Goal: Information Seeking & Learning: Check status

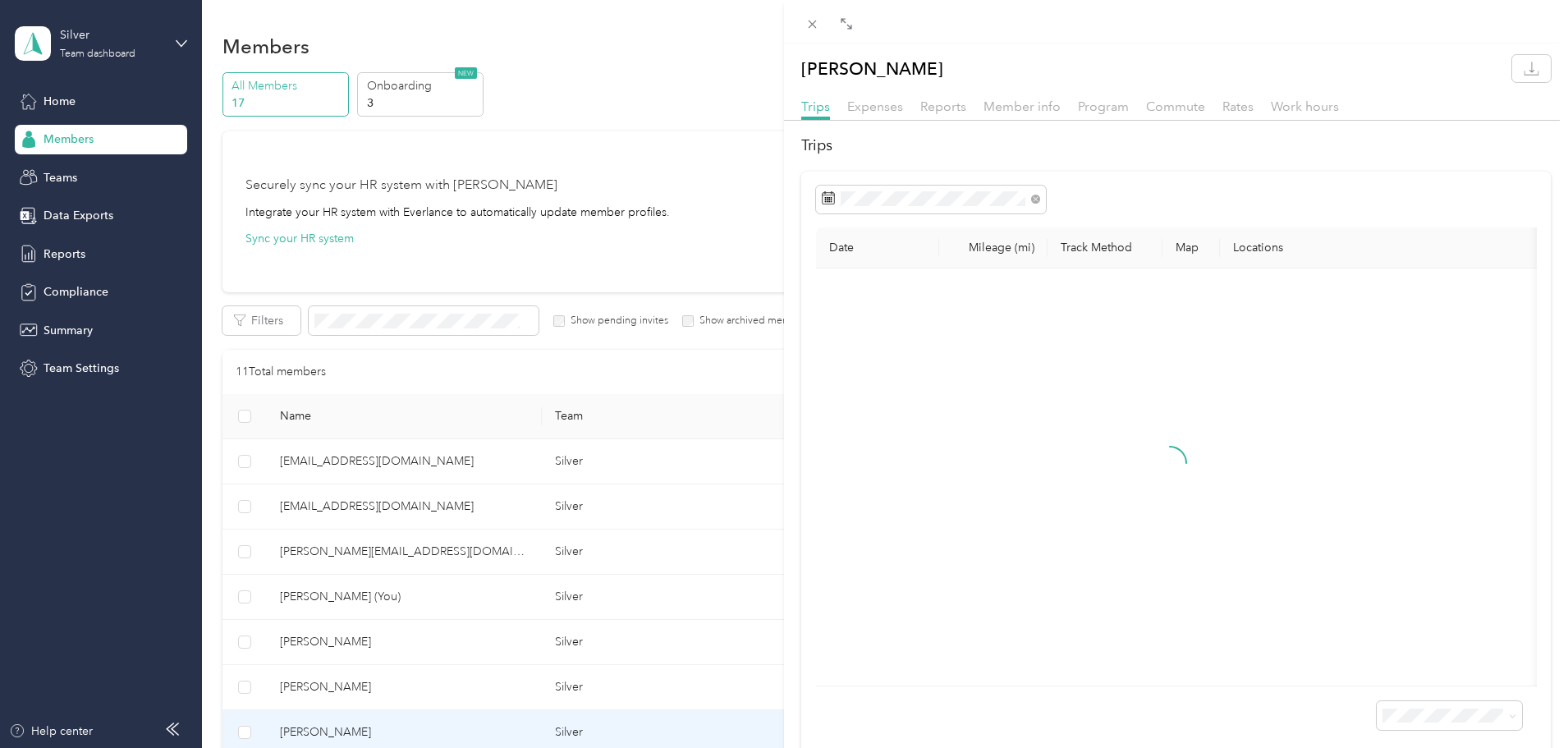
click at [275, 345] on div "[PERSON_NAME] Trips Expenses Reports Member info Program Commute Rates Work hou…" at bounding box center [784, 374] width 1568 height 748
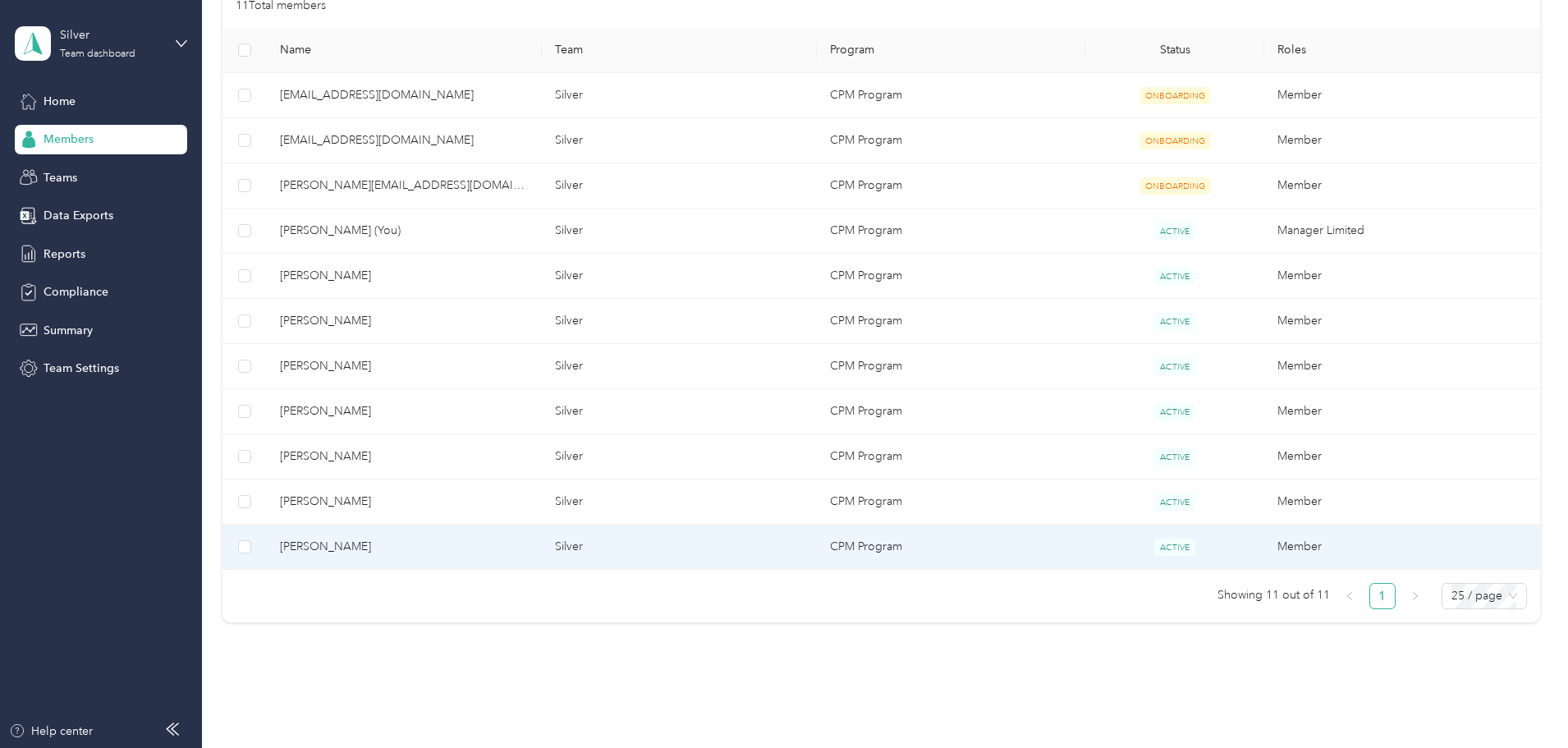
scroll to position [411, 0]
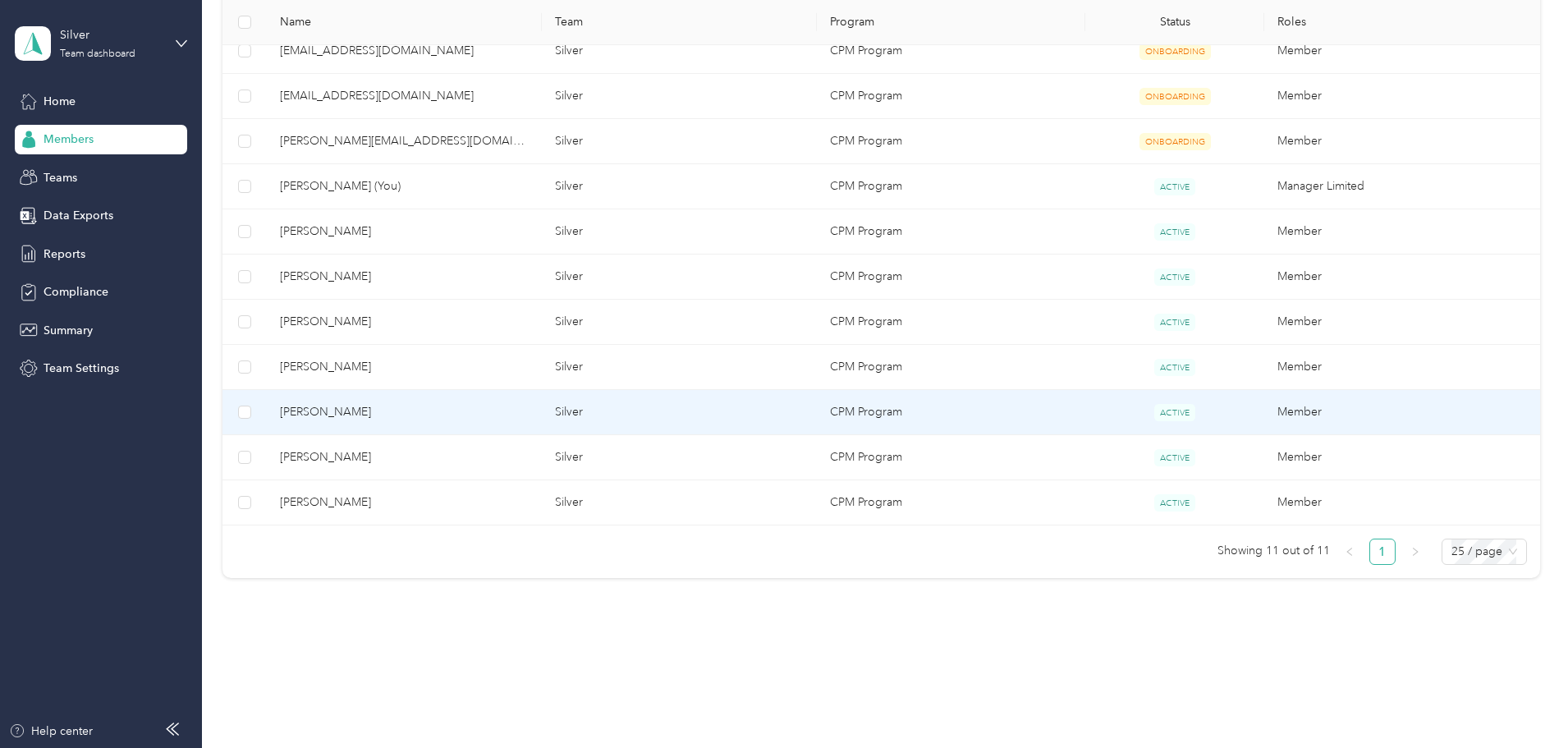
click at [752, 406] on td "Silver" at bounding box center [680, 413] width 275 height 45
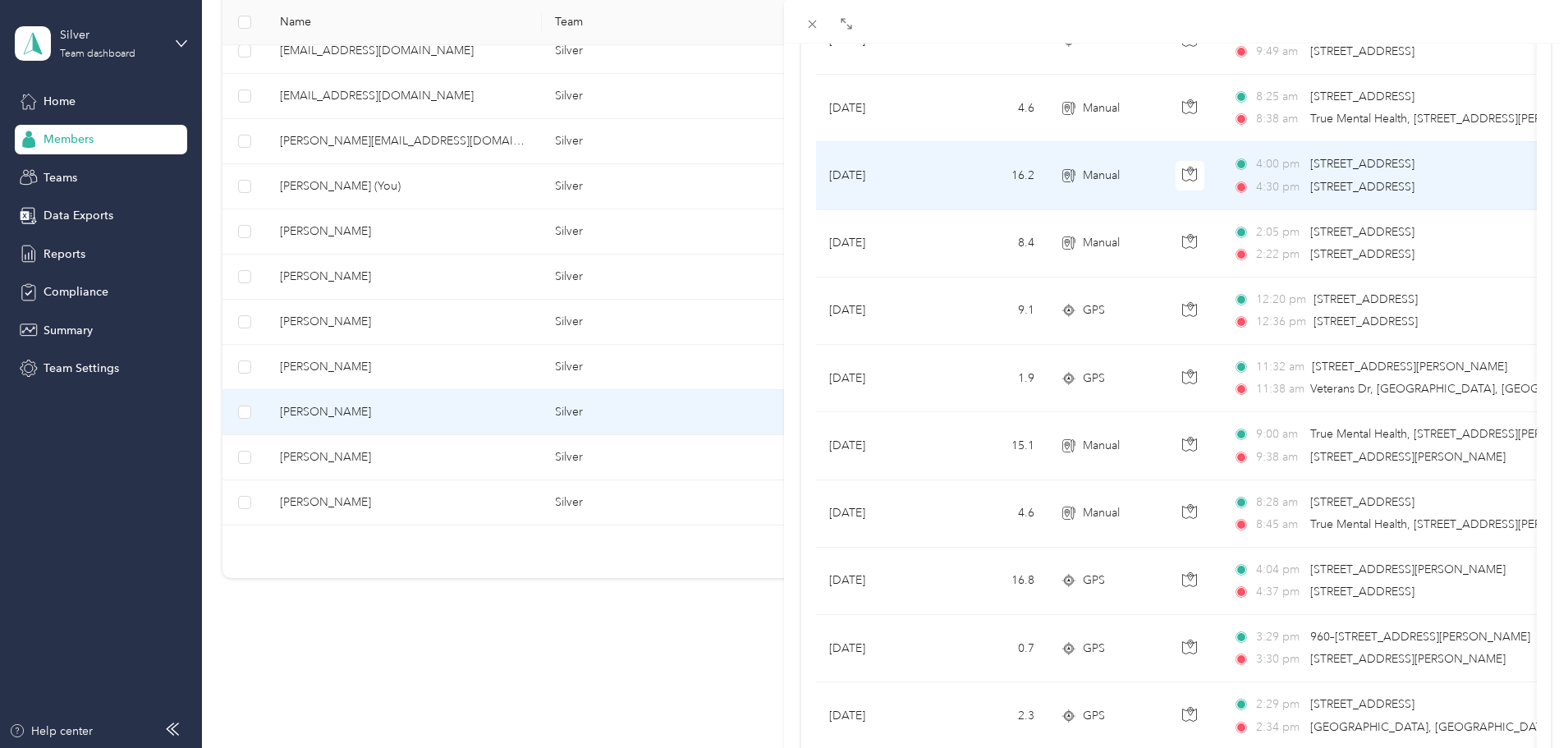
scroll to position [492, 0]
